Goal: Task Accomplishment & Management: Complete application form

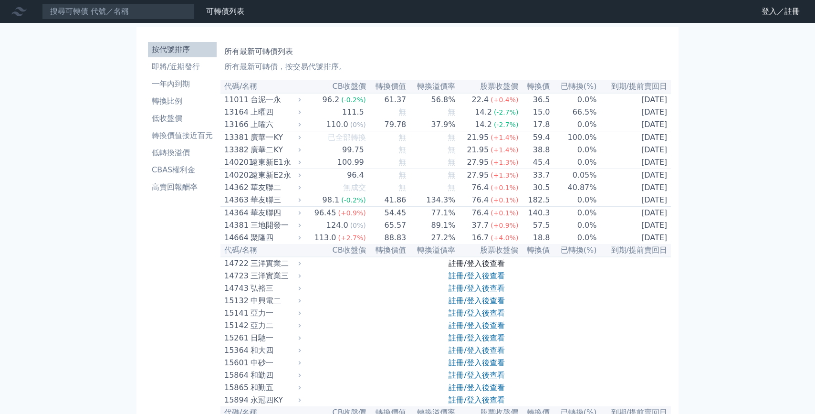
click at [461, 268] on link "註冊/登入後查看" at bounding box center [477, 263] width 56 height 9
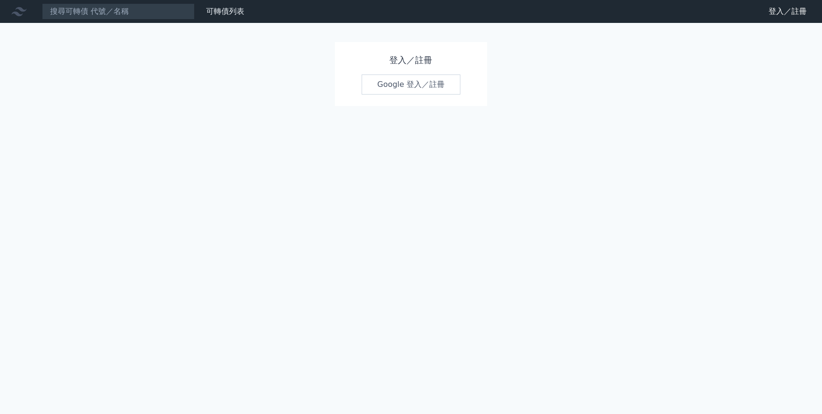
click at [418, 88] on link "Google 登入／註冊" at bounding box center [411, 84] width 99 height 20
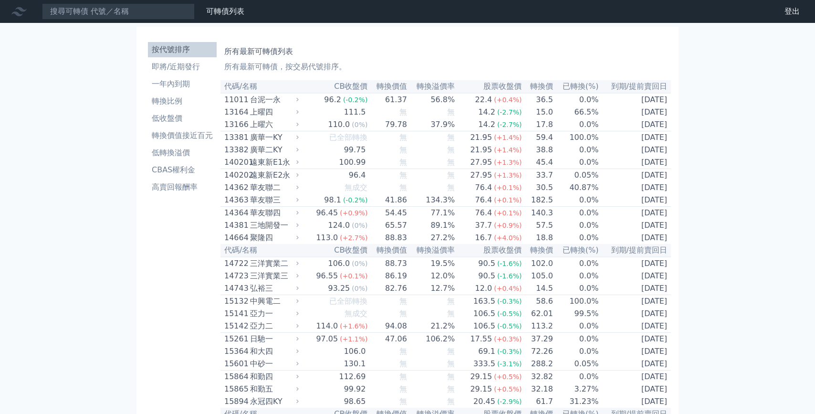
click at [436, 87] on th "轉換溢價率" at bounding box center [432, 86] width 48 height 13
